Goal: Ask a question: Seek information or help from site administrators or community

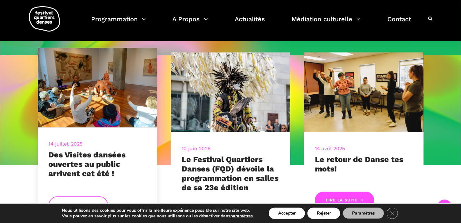
scroll to position [166, 0]
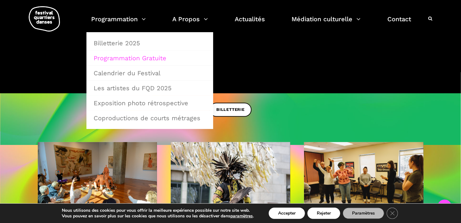
click at [118, 56] on link "Programmation Gratuite" at bounding box center [150, 58] width 120 height 14
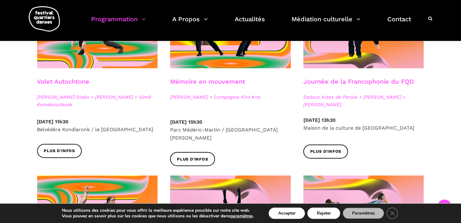
scroll to position [281, 0]
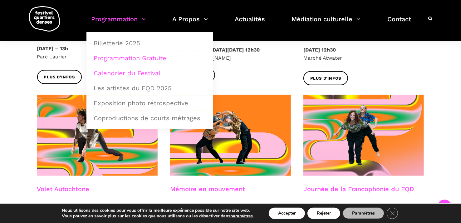
click at [106, 74] on link "Calendrier du Festival" at bounding box center [150, 73] width 120 height 14
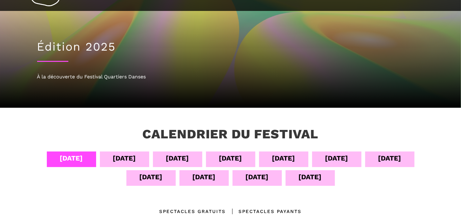
scroll to position [62, 0]
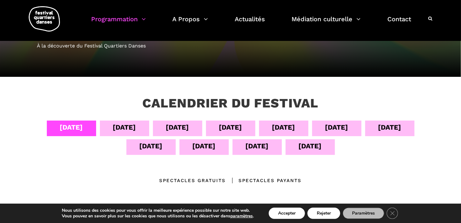
click at [113, 128] on div "05 sept" at bounding box center [124, 127] width 23 height 11
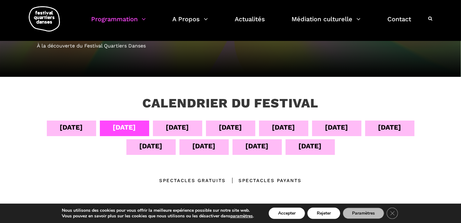
click at [170, 125] on div "06 sept" at bounding box center [177, 127] width 23 height 11
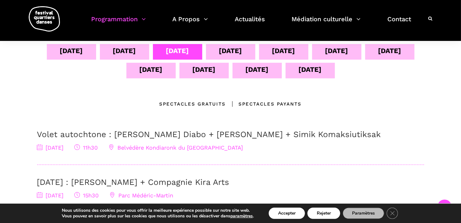
scroll to position [125, 0]
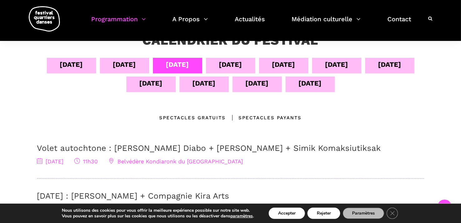
click at [246, 66] on div "07 sept" at bounding box center [230, 66] width 49 height 16
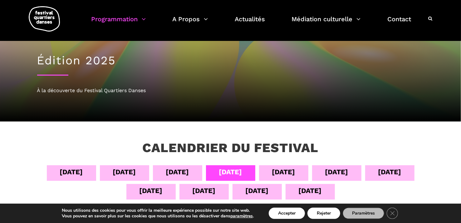
scroll to position [0, 0]
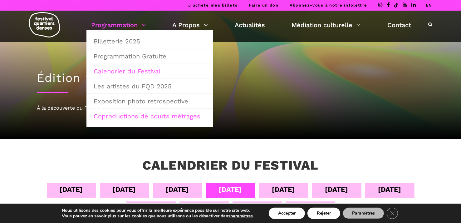
click at [139, 115] on link "Coproductions de courts métrages" at bounding box center [150, 116] width 120 height 14
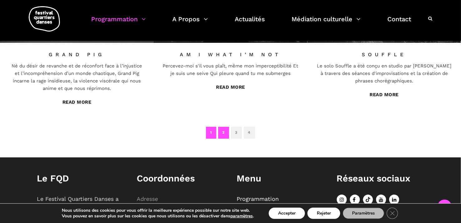
scroll to position [406, 0]
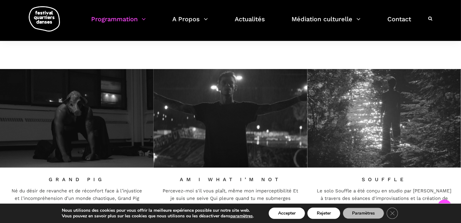
click at [361, 178] on h3 "Souffle" at bounding box center [385, 179] width 136 height 6
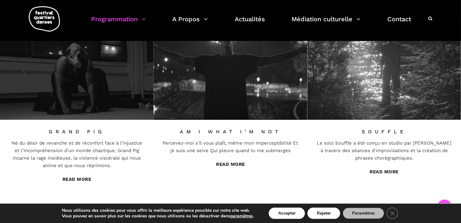
scroll to position [468, 0]
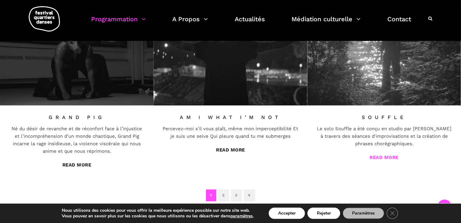
click at [382, 157] on link "Read More" at bounding box center [384, 158] width 29 height 6
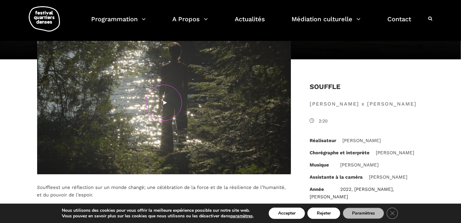
scroll to position [93, 0]
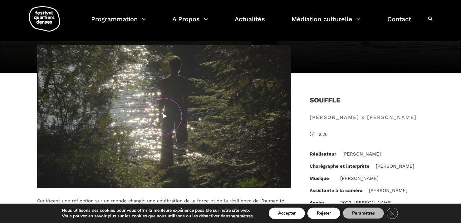
click at [320, 132] on span "2:20" at bounding box center [372, 134] width 106 height 7
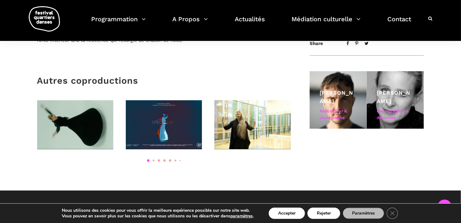
scroll to position [281, 0]
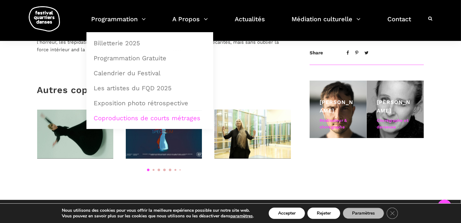
click at [139, 118] on link "Coproductions de courts métrages" at bounding box center [150, 118] width 120 height 14
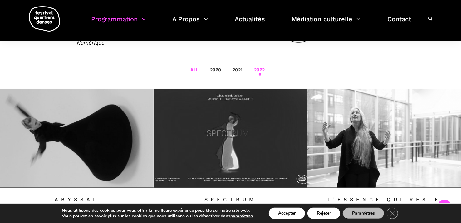
scroll to position [218, 0]
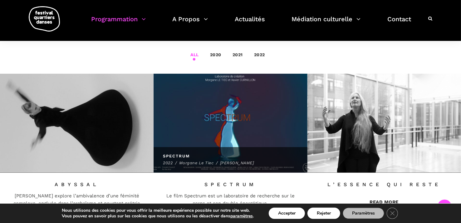
click at [232, 123] on img at bounding box center [230, 123] width 169 height 109
click at [216, 153] on span "SPECTRUM" at bounding box center [230, 156] width 135 height 6
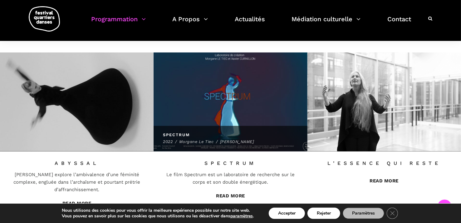
scroll to position [281, 0]
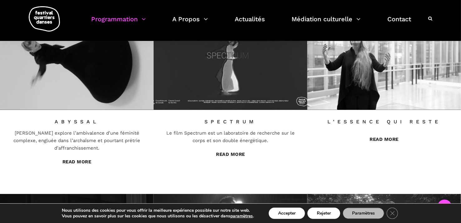
click at [230, 133] on div "Le film Spectrum est un laboratoire de recherche sur le corps et son double éne…" at bounding box center [231, 135] width 136 height 17
click at [230, 152] on link "Read More" at bounding box center [230, 154] width 29 height 6
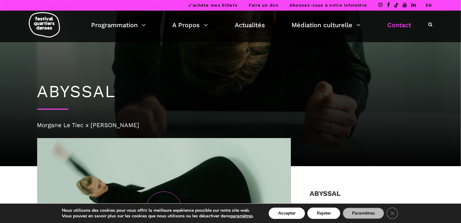
click at [401, 24] on link "Contact" at bounding box center [400, 25] width 24 height 11
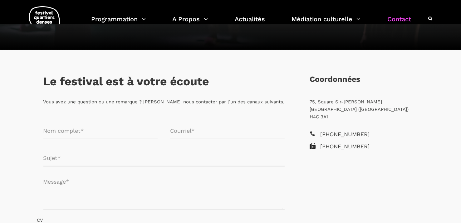
scroll to position [93, 0]
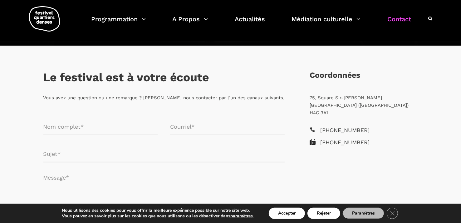
click at [131, 129] on input "Formulaire de contact" at bounding box center [100, 127] width 115 height 17
type input "Sonia Lacharité"
type input "slachari@outlook.com"
click at [105, 160] on input "Formulaire de contact" at bounding box center [163, 154] width 241 height 17
type input "info"
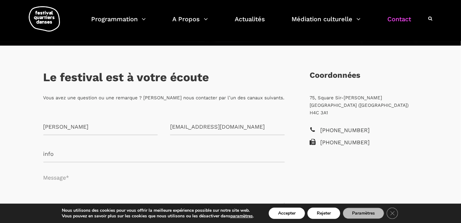
click at [89, 177] on textarea "Formulaire de contact" at bounding box center [163, 187] width 241 height 37
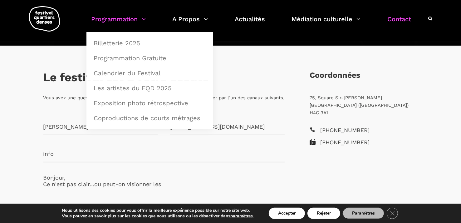
click at [120, 24] on link "Programmation" at bounding box center [118, 23] width 55 height 18
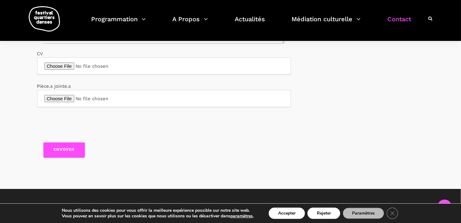
scroll to position [195, 0]
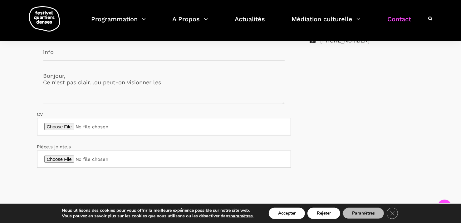
click at [176, 83] on textarea "Bonjour, Ce n'est pas clair...ou peut-on visionner les" at bounding box center [163, 85] width 241 height 37
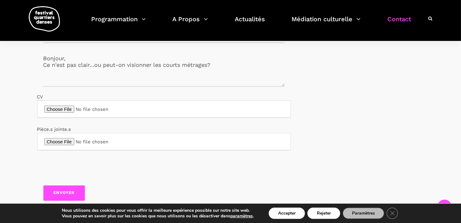
scroll to position [226, 0]
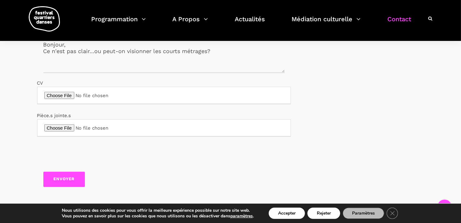
type textarea "Bonjour, Ce n'est pas clair...ou peut-on visionner les courts métrages?"
click at [70, 181] on input "Envoyer" at bounding box center [64, 179] width 42 height 15
